Goal: Task Accomplishment & Management: Use online tool/utility

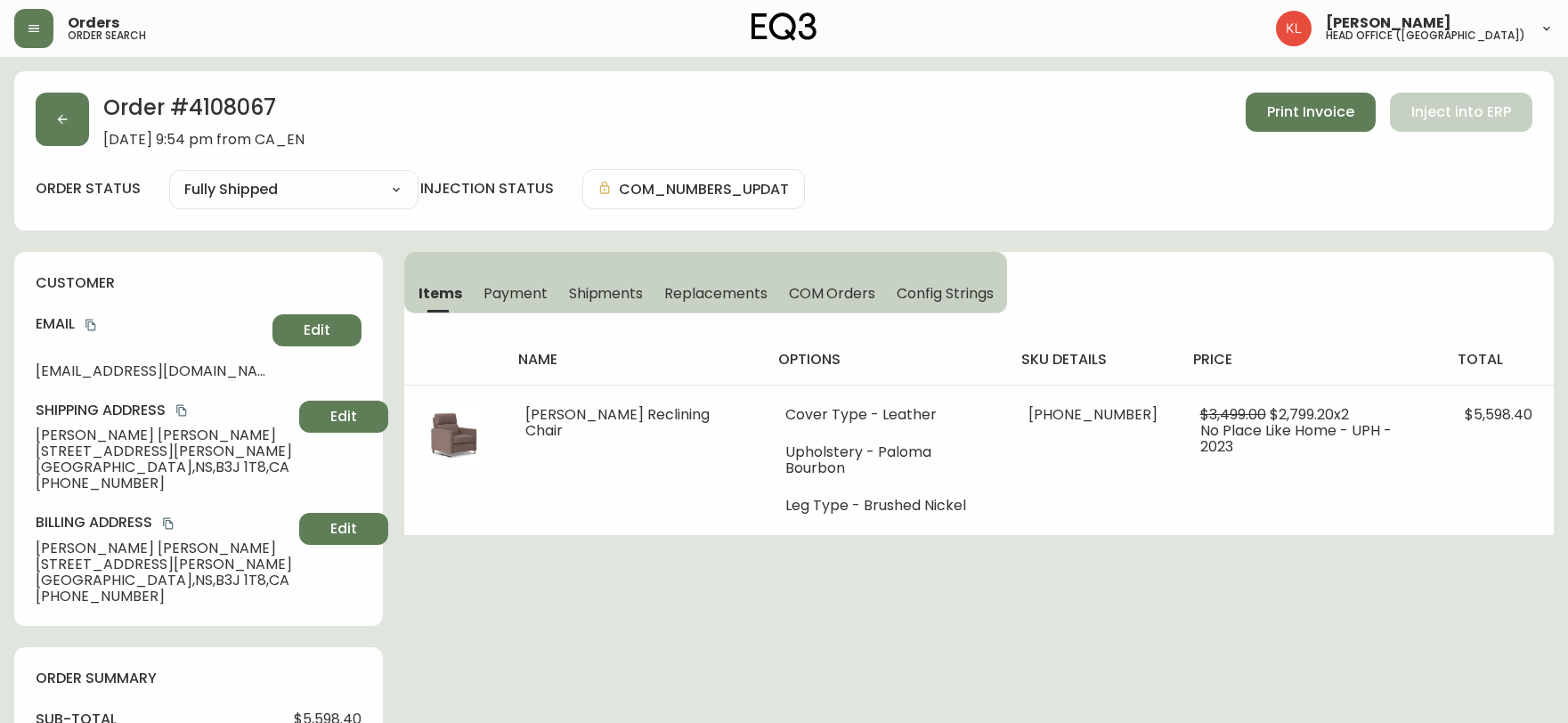
select select "FULLY_SHIPPED"
drag, startPoint x: 15, startPoint y: 129, endPoint x: 74, endPoint y: 110, distance: 62.0
click at [33, 120] on div "Order # 4108067 [DATE] 9:54 pm from CA_EN Print Invoice Inject into ERP order s…" at bounding box center [784, 151] width 1540 height 159
click at [80, 110] on button "button" at bounding box center [62, 119] width 54 height 54
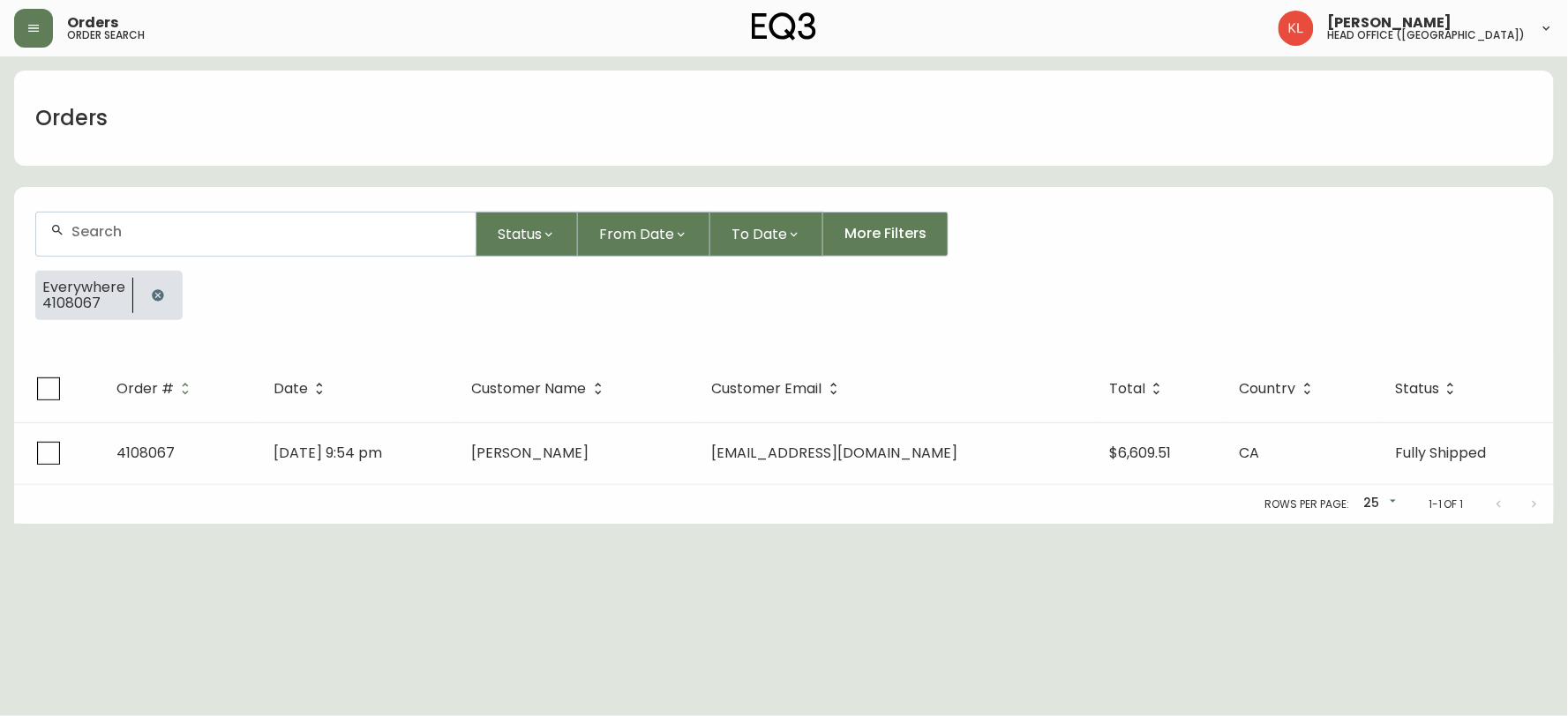
click at [166, 296] on button "button" at bounding box center [158, 296] width 35 height 35
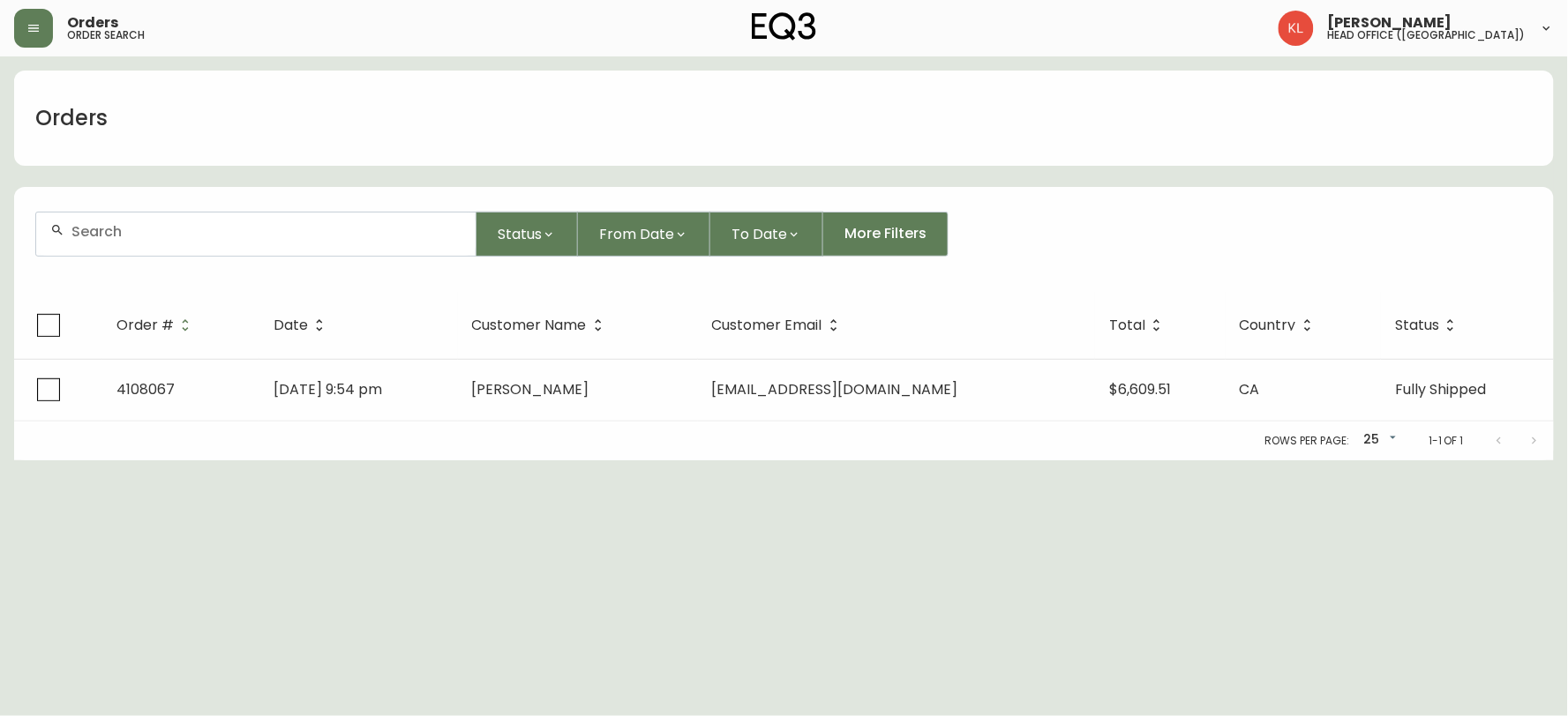
click at [187, 245] on div at bounding box center [256, 234] width 439 height 43
paste input "8555507"
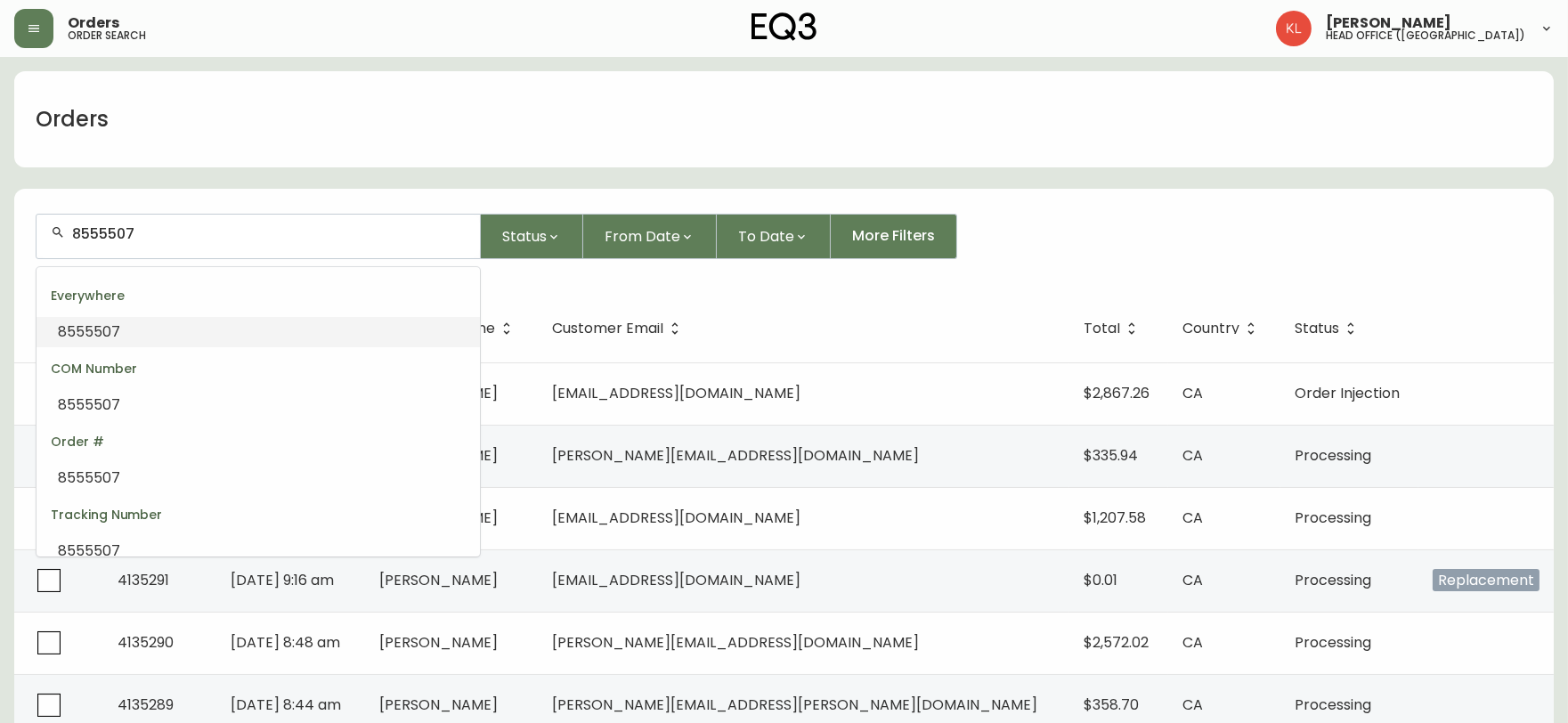
type input "8555507"
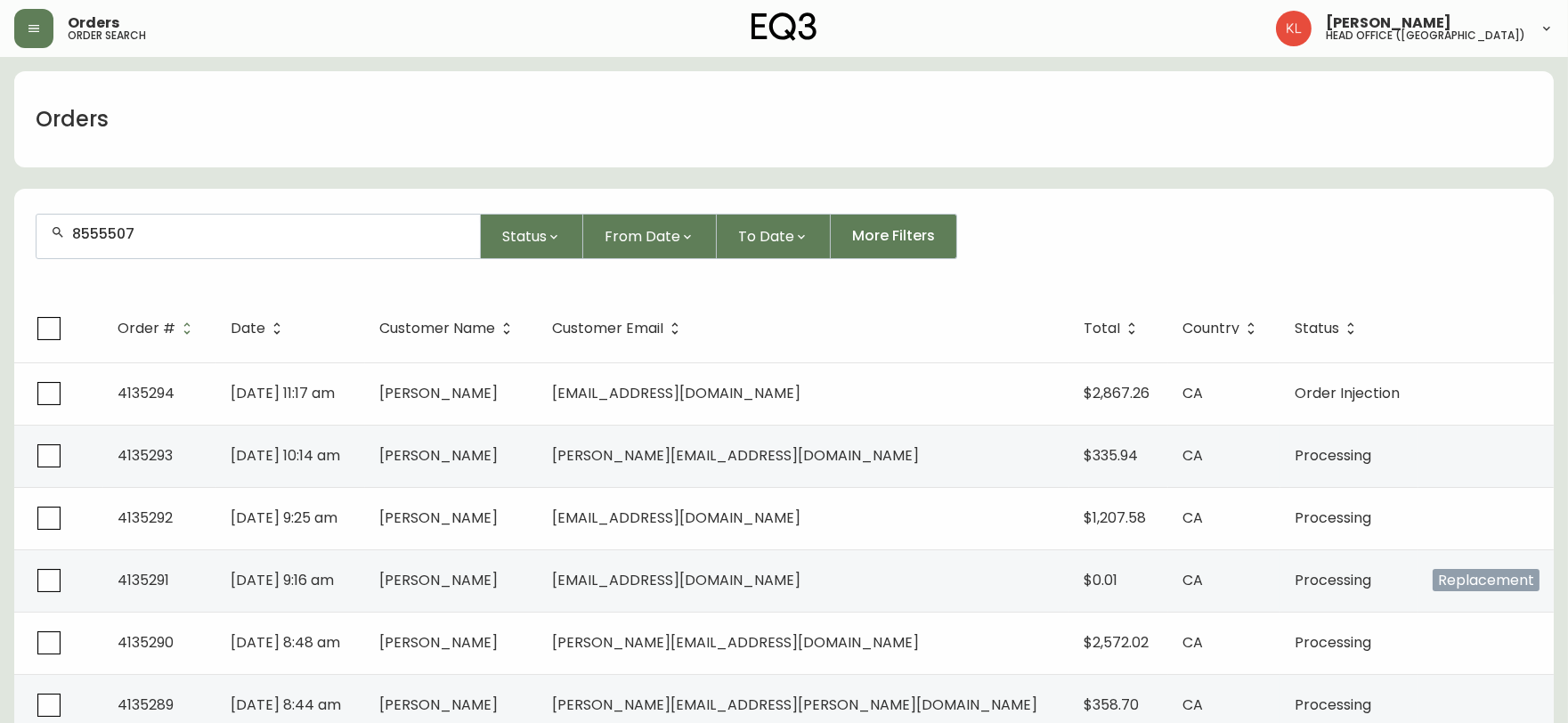
click at [50, 45] on div "Orders order search" at bounding box center [270, 28] width 513 height 40
click at [29, 23] on icon "button" at bounding box center [33, 28] width 14 height 14
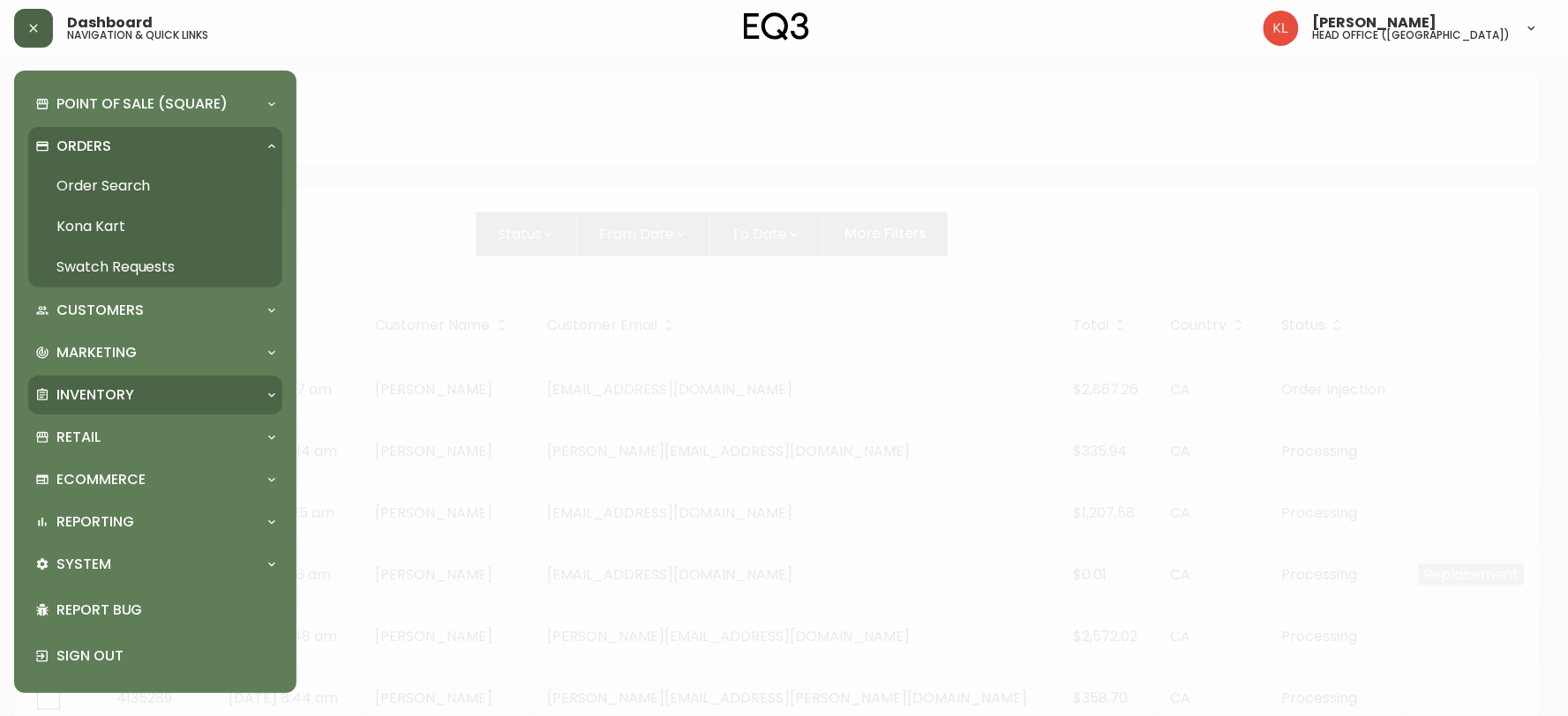
click at [148, 406] on div "Inventory" at bounding box center [155, 395] width 254 height 39
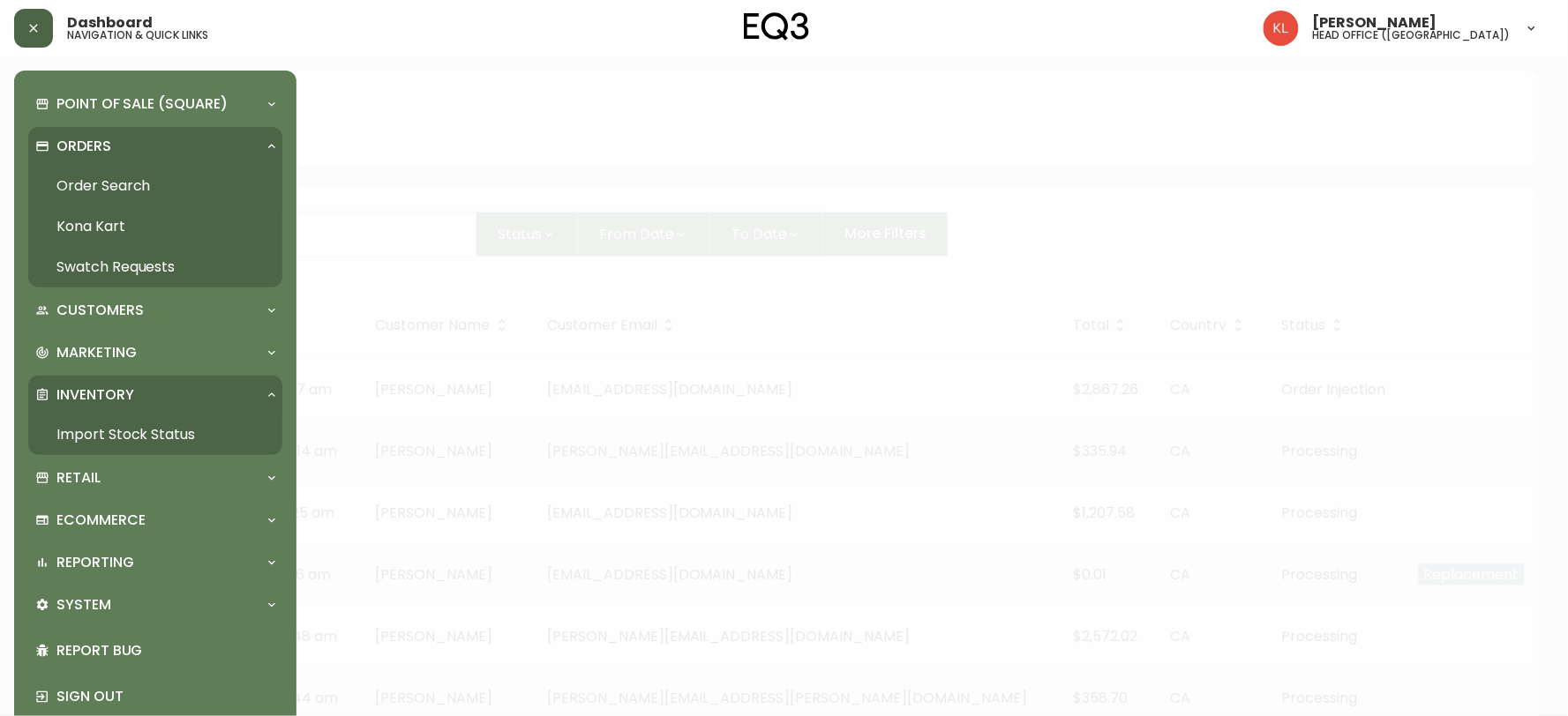
click at [104, 442] on link "Import Stock Status" at bounding box center [155, 435] width 254 height 41
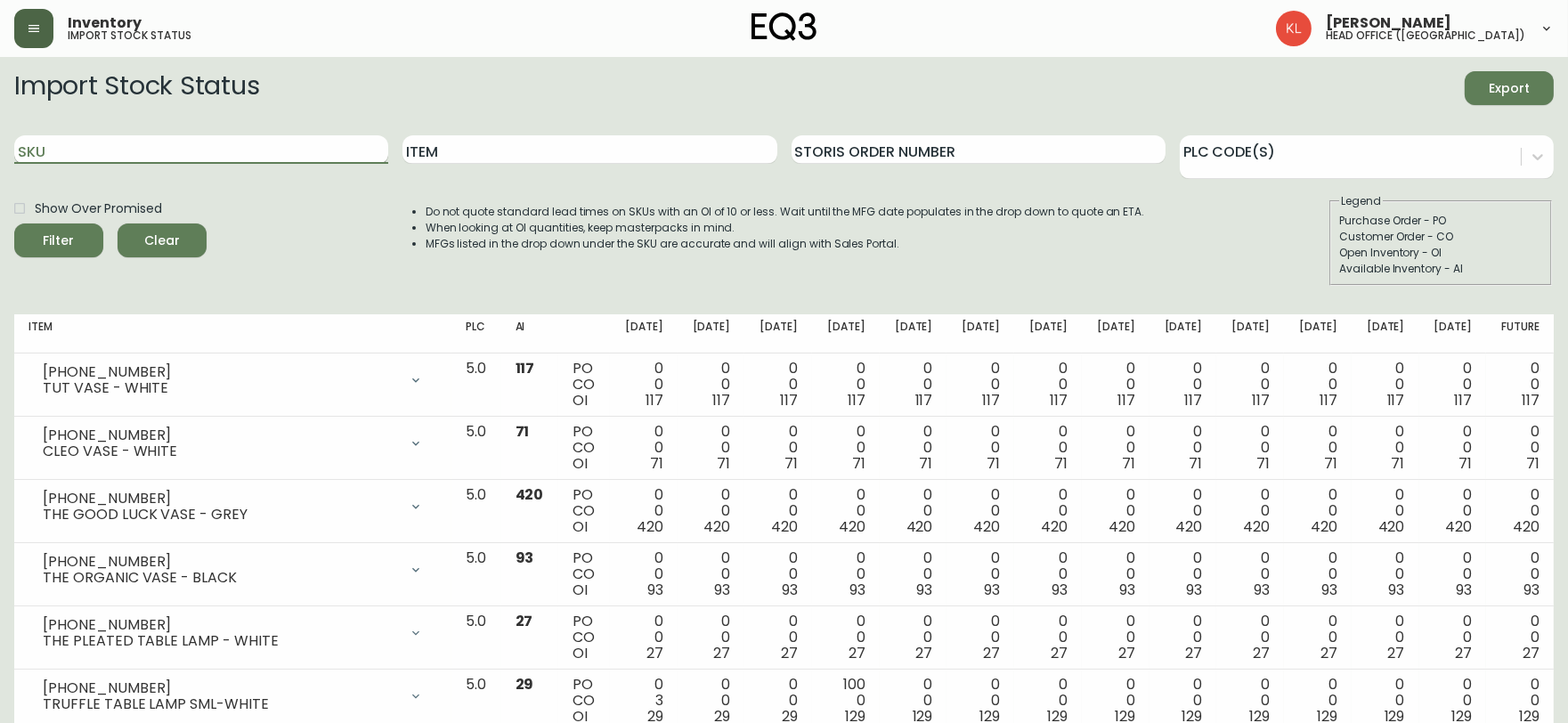
click at [96, 157] on input "SKU" at bounding box center [200, 150] width 374 height 28
type input "2030-507-4-A"
click at [74, 243] on span "Filter" at bounding box center [58, 241] width 60 height 23
